Goal: Communication & Community: Share content

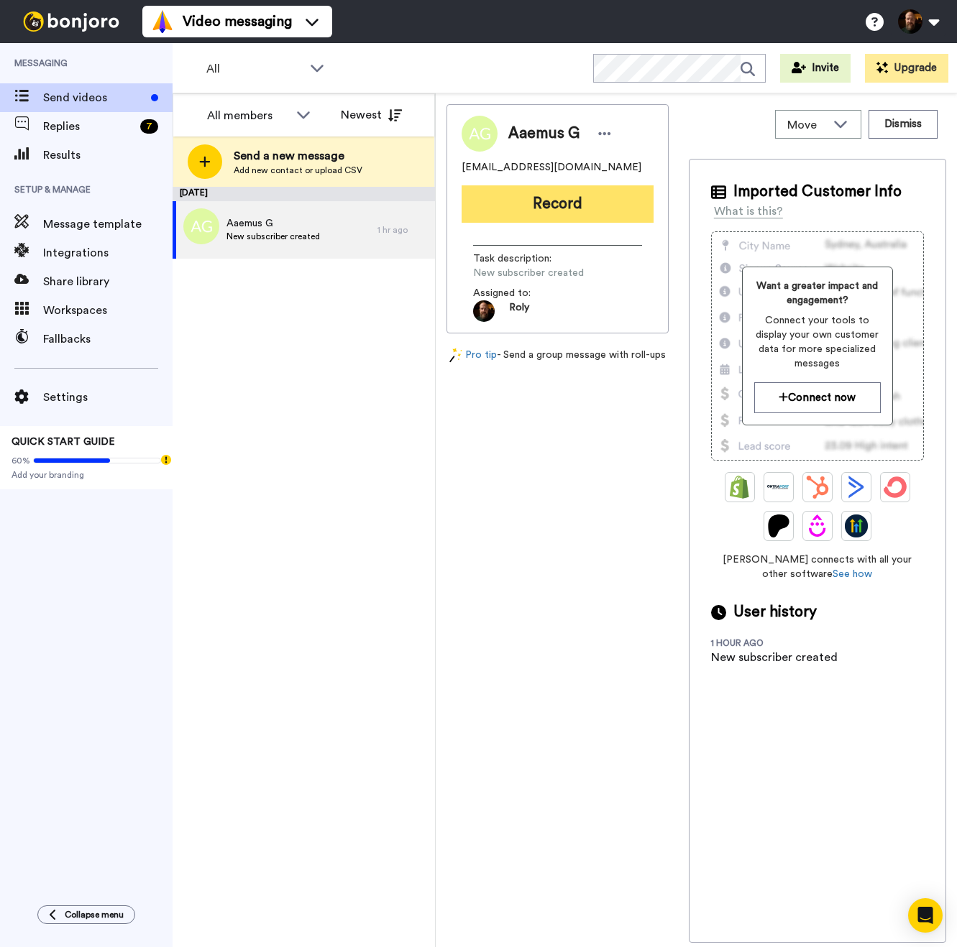
click at [561, 206] on button "Record" at bounding box center [558, 203] width 192 height 37
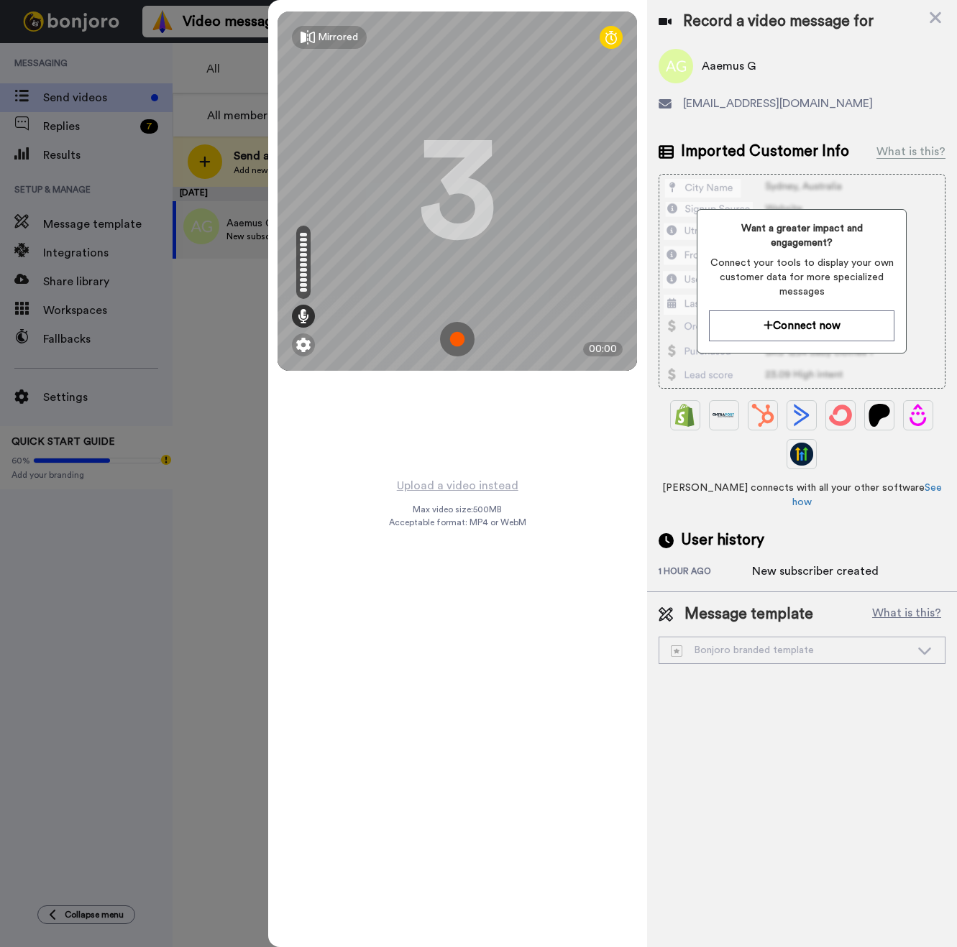
click at [460, 337] on img at bounding box center [457, 339] width 35 height 35
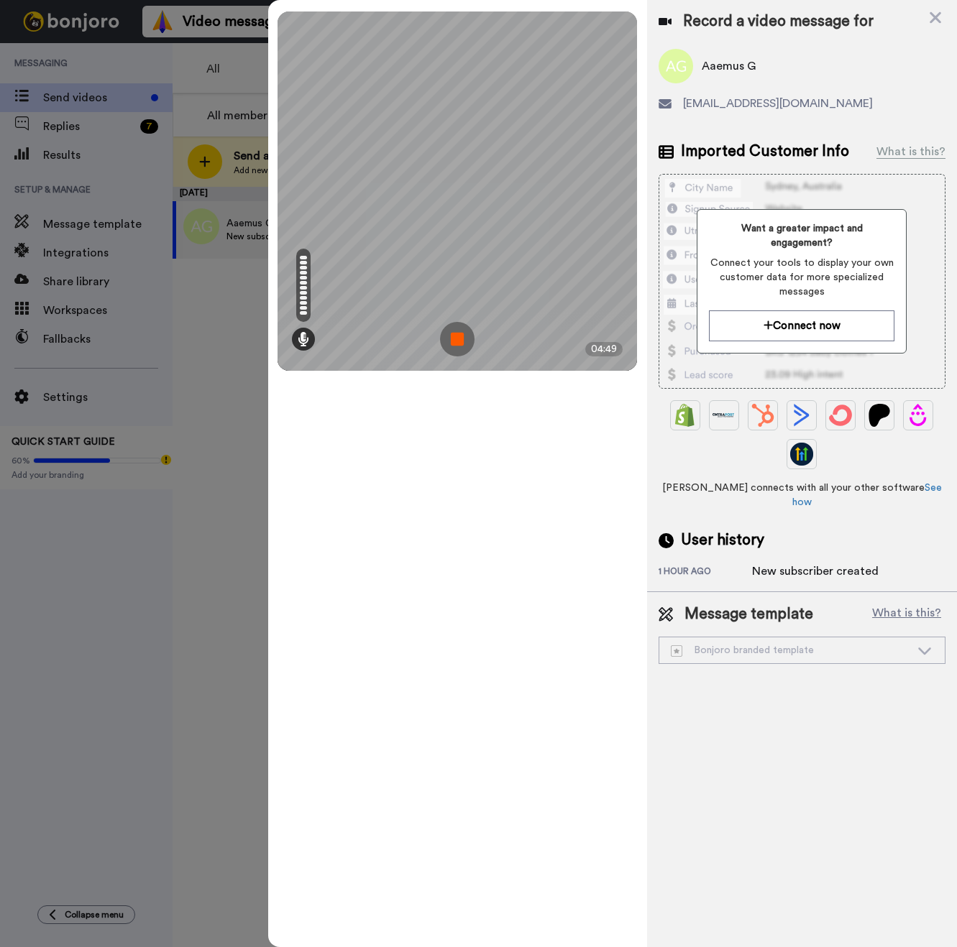
click at [459, 337] on img at bounding box center [457, 339] width 35 height 35
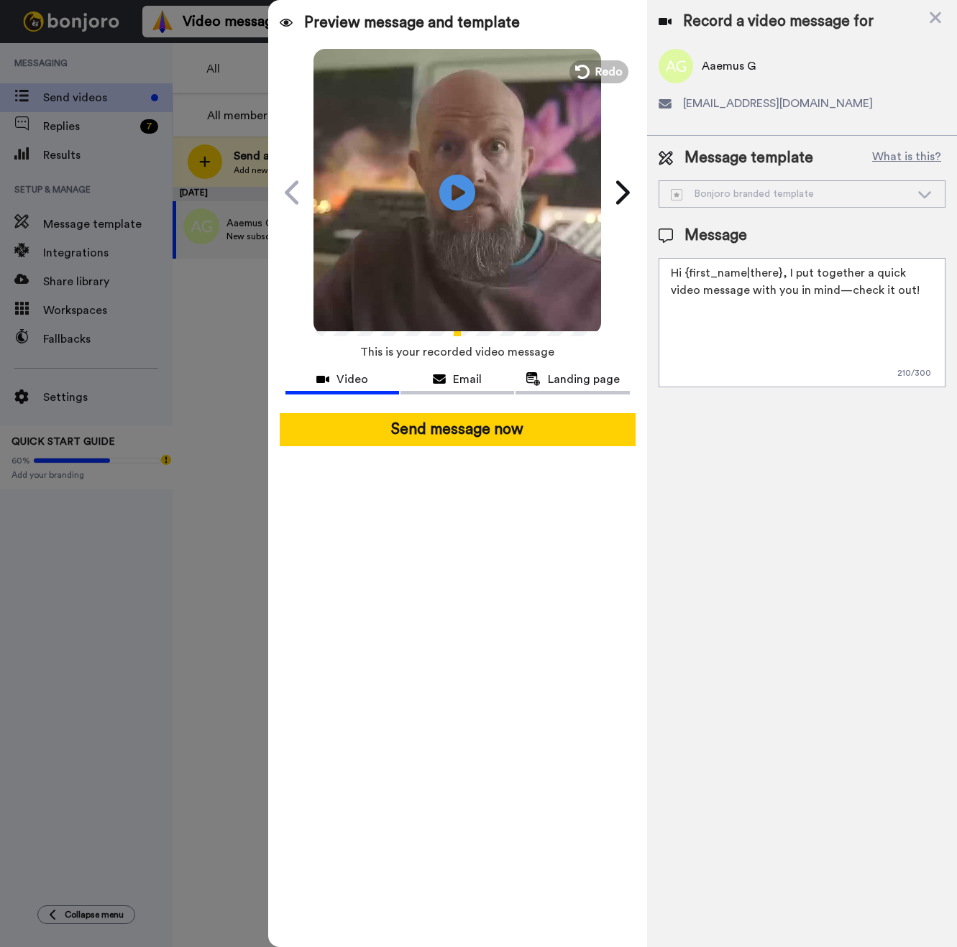
drag, startPoint x: 887, startPoint y: 291, endPoint x: 763, endPoint y: 293, distance: 123.7
click at [763, 293] on textarea "Hi {first_name|there}, I put together a quick video message with you in mind—ch…" at bounding box center [801, 322] width 287 height 129
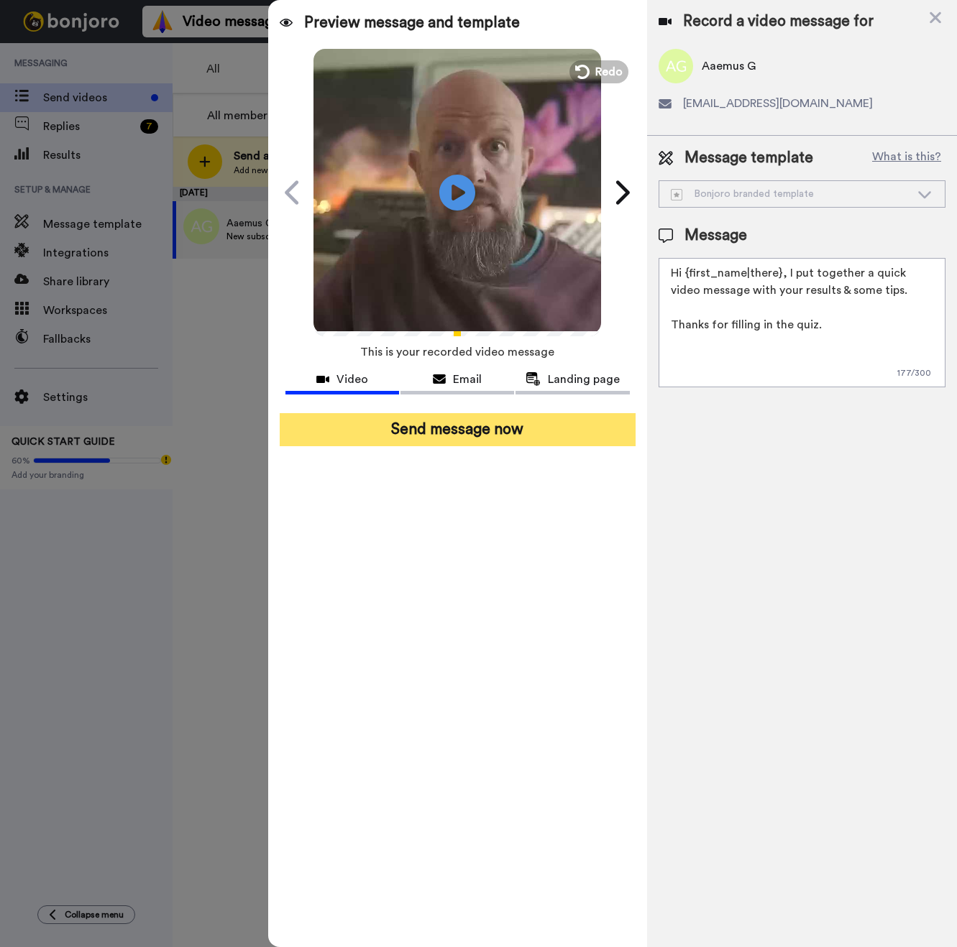
type textarea "Hi {first_name|there}, I put together a quick video message with your results &…"
click at [477, 431] on button "Send message now" at bounding box center [458, 429] width 356 height 33
